Goal: Task Accomplishment & Management: Use online tool/utility

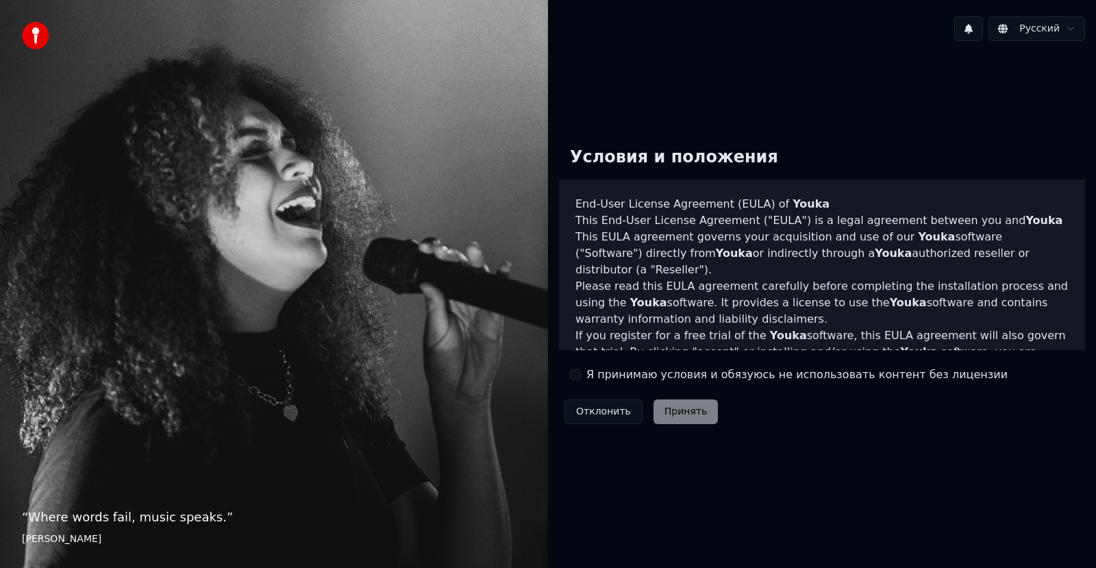
click at [667, 412] on div "Отклонить Принять" at bounding box center [641, 412] width 164 height 36
click at [651, 369] on label "Я принимаю условия и обязуюсь не использовать контент без лицензии" at bounding box center [796, 374] width 421 height 16
click at [581, 369] on button "Я принимаю условия и обязуюсь не использовать контент без лицензии" at bounding box center [575, 374] width 11 height 11
click at [668, 412] on button "Принять" at bounding box center [685, 411] width 65 height 25
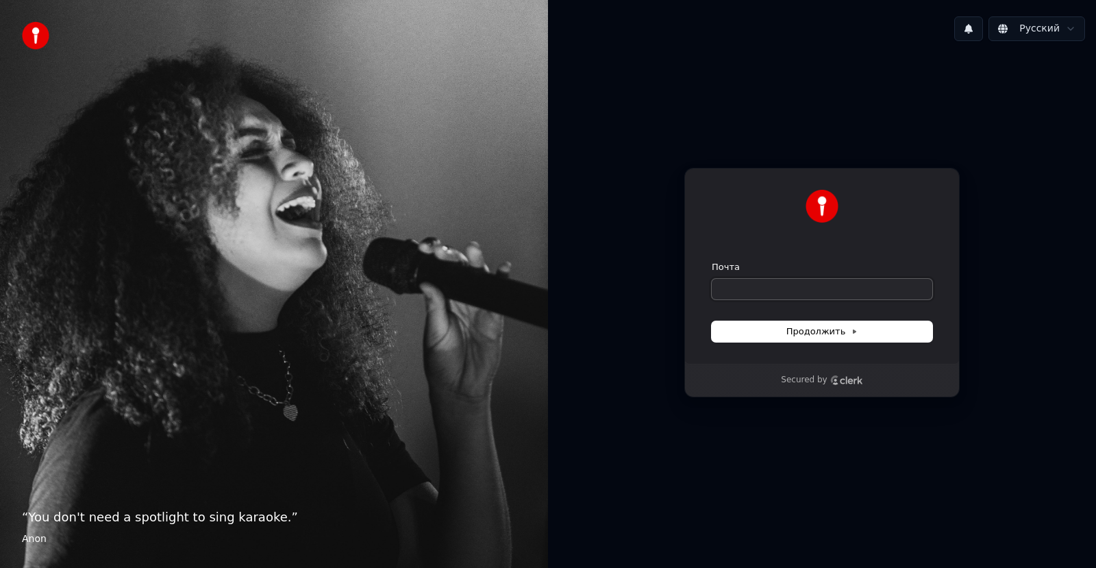
click at [782, 282] on input "Почта" at bounding box center [822, 289] width 221 height 21
click at [802, 331] on span "Продолжить" at bounding box center [822, 331] width 72 height 12
type input "**********"
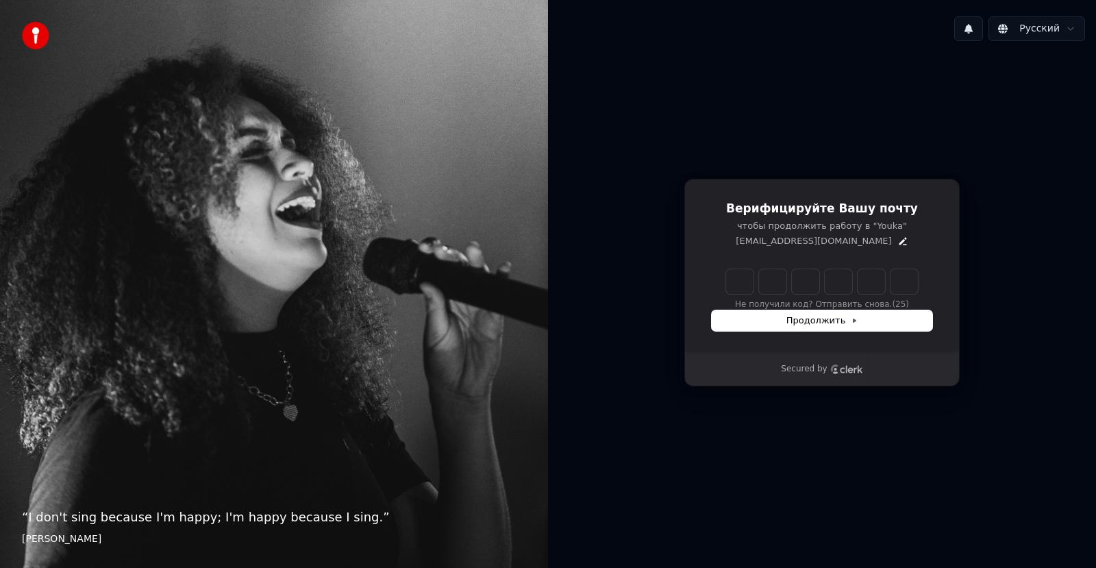
click at [745, 282] on input "Enter verification code" at bounding box center [822, 281] width 192 height 25
type input "******"
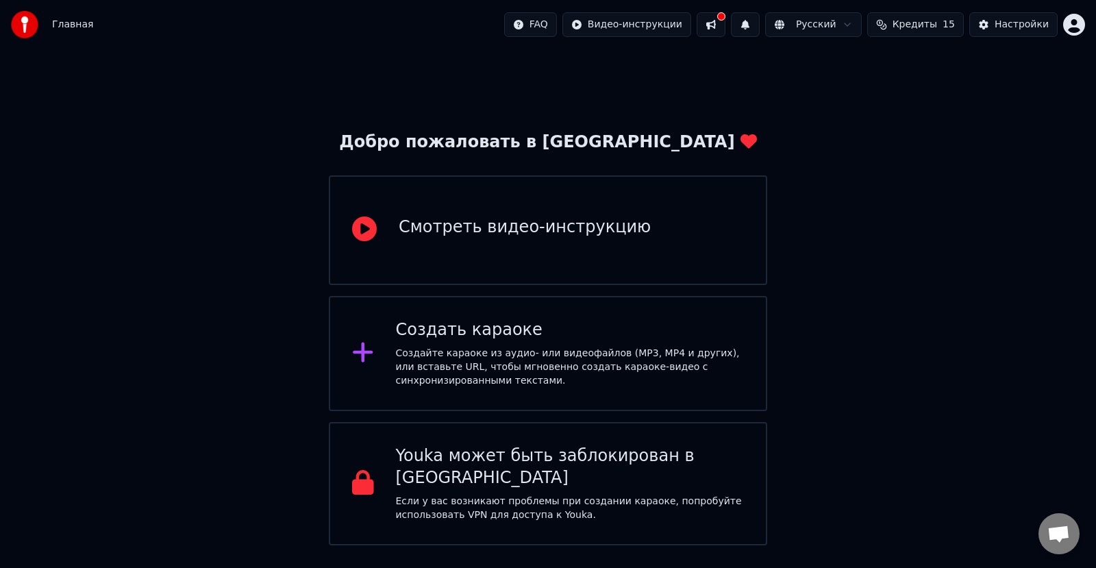
click at [563, 354] on div "Создайте караоке из аудио- или видеофайлов (MP3, MP4 и других), или вставьте UR…" at bounding box center [570, 367] width 349 height 41
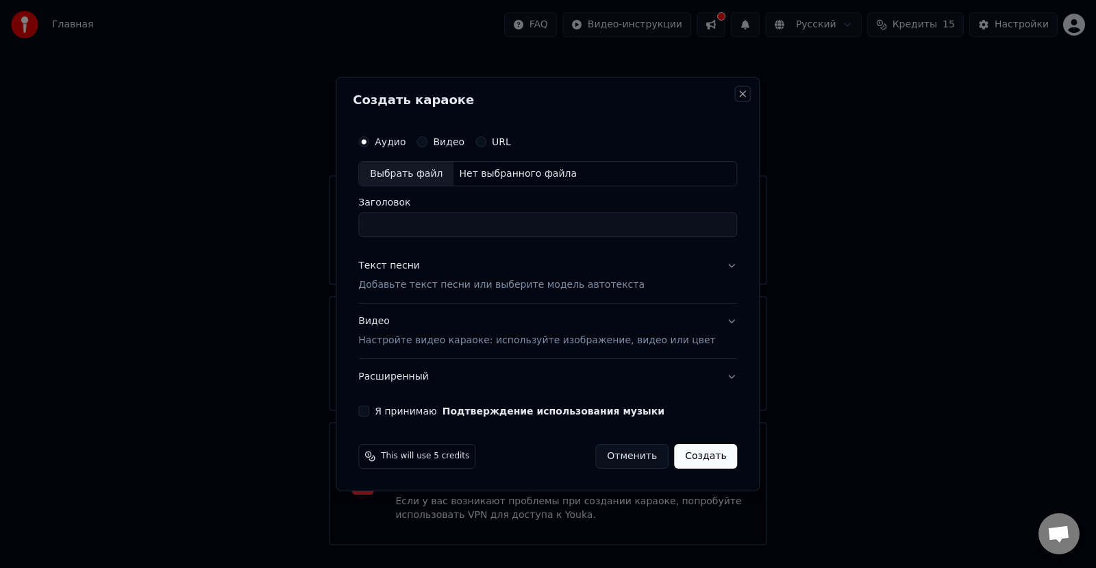
click at [738, 94] on button "Close" at bounding box center [743, 93] width 11 height 11
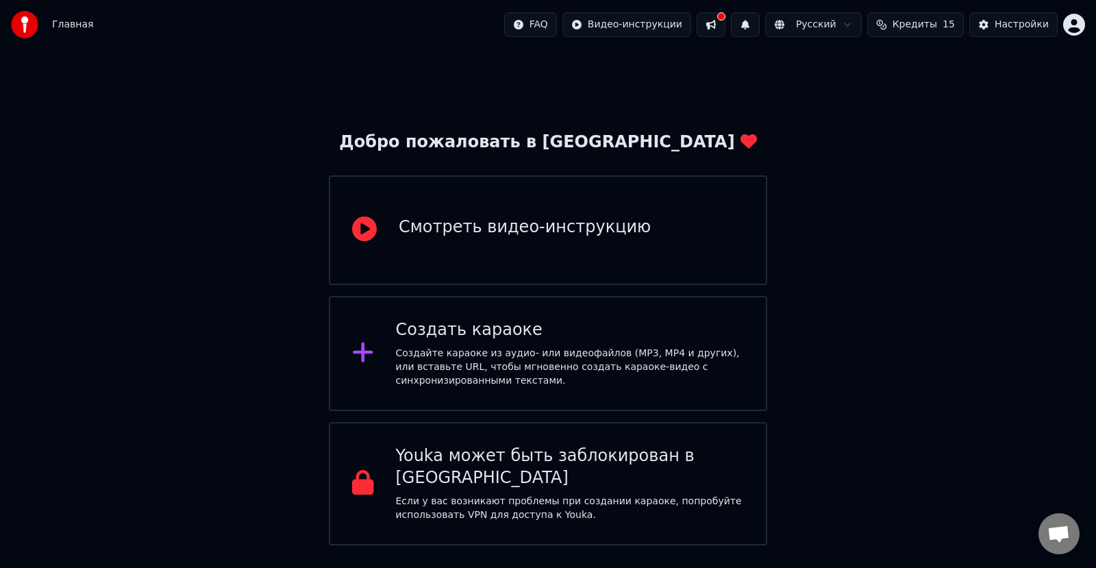
click at [725, 27] on button at bounding box center [711, 24] width 29 height 25
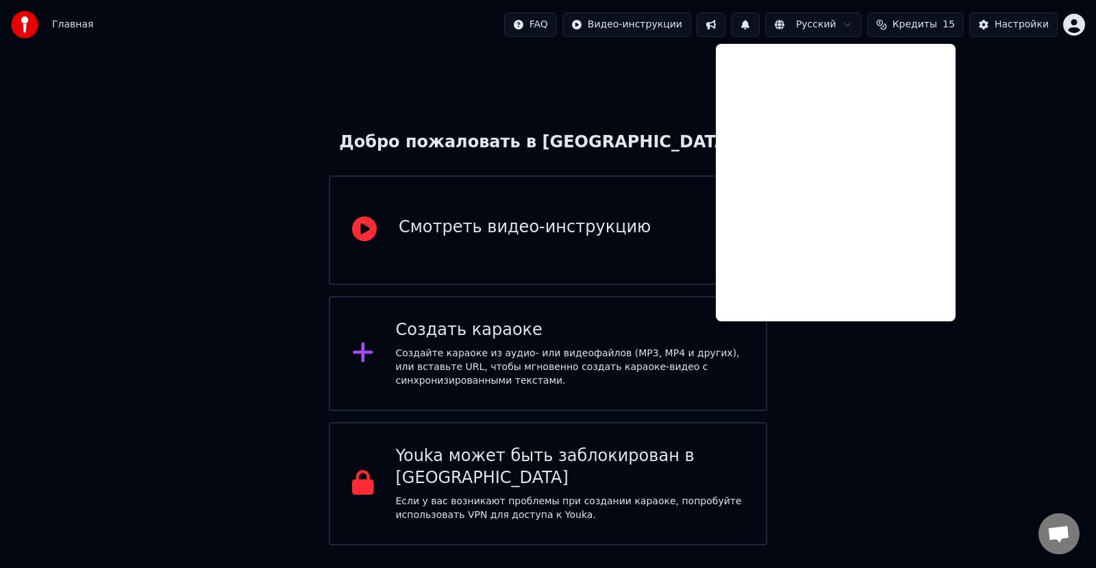
click at [1014, 212] on div "Добро пожаловать в Youka Смотреть видео-инструкцию Создать караоке Создайте кар…" at bounding box center [548, 297] width 1096 height 496
